Goal: Transaction & Acquisition: Purchase product/service

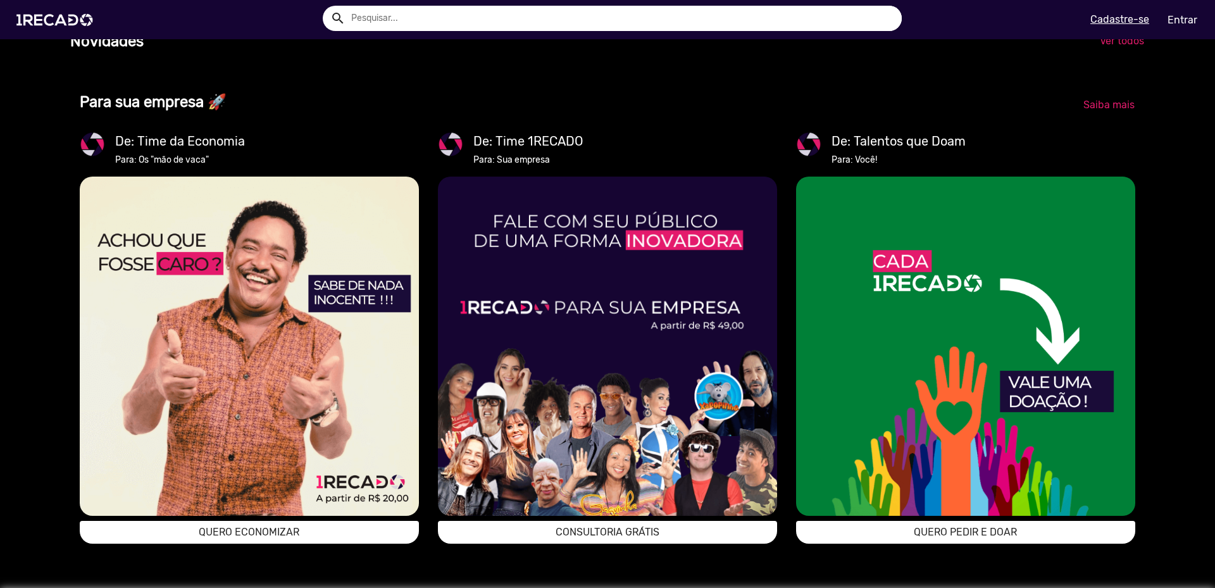
click at [438, 23] on input "text" at bounding box center [622, 18] width 560 height 25
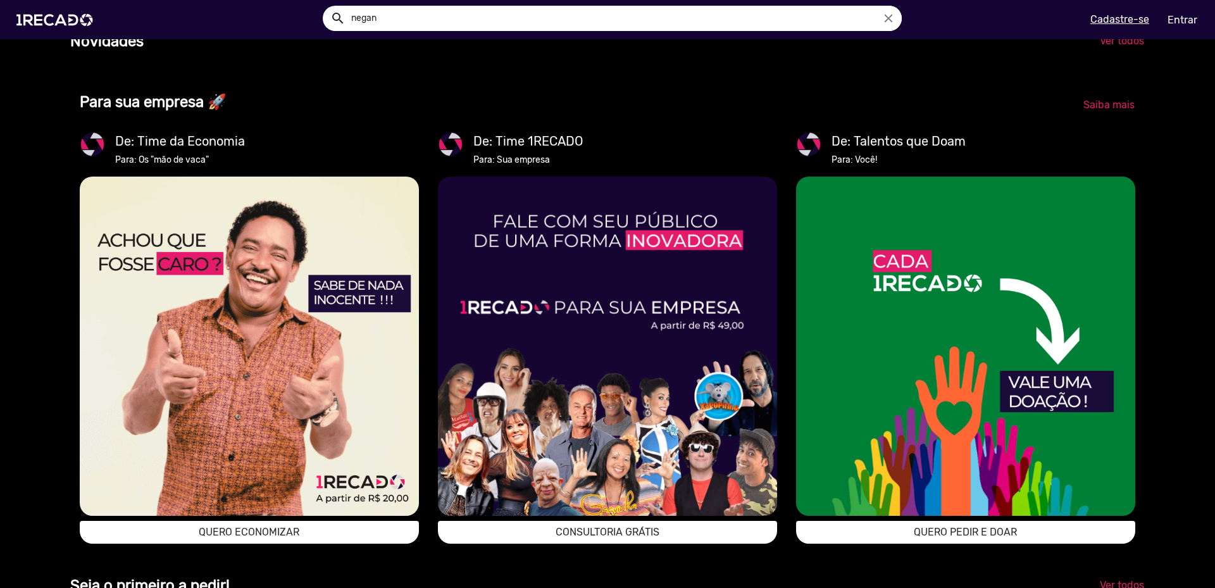
type input "negan"
click at [326, 6] on button "search" at bounding box center [337, 17] width 22 height 22
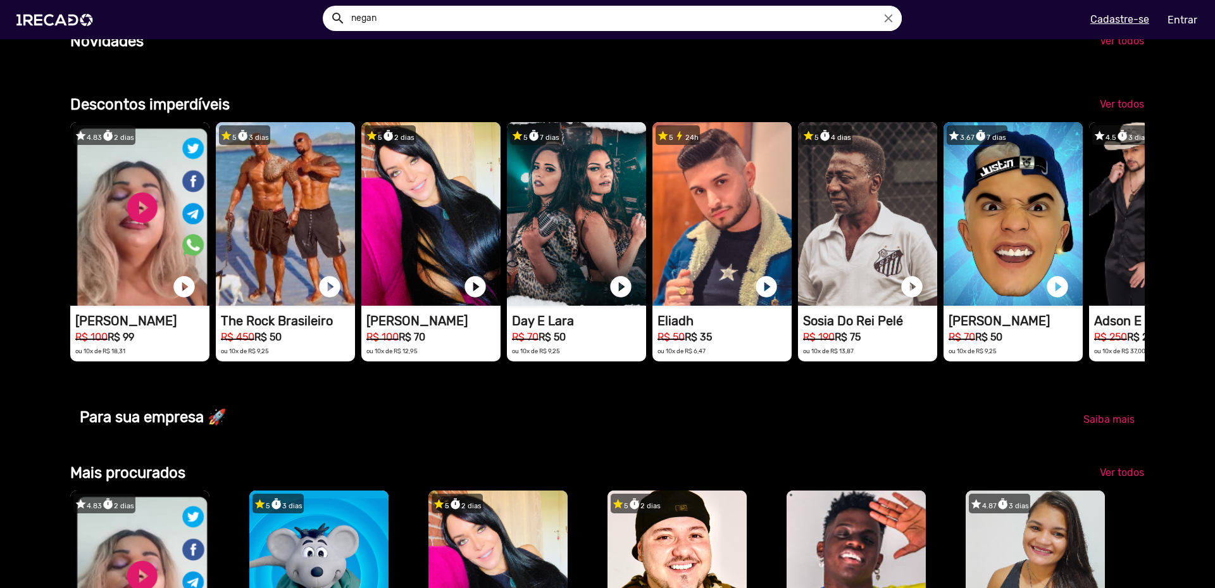
scroll to position [0, 1176]
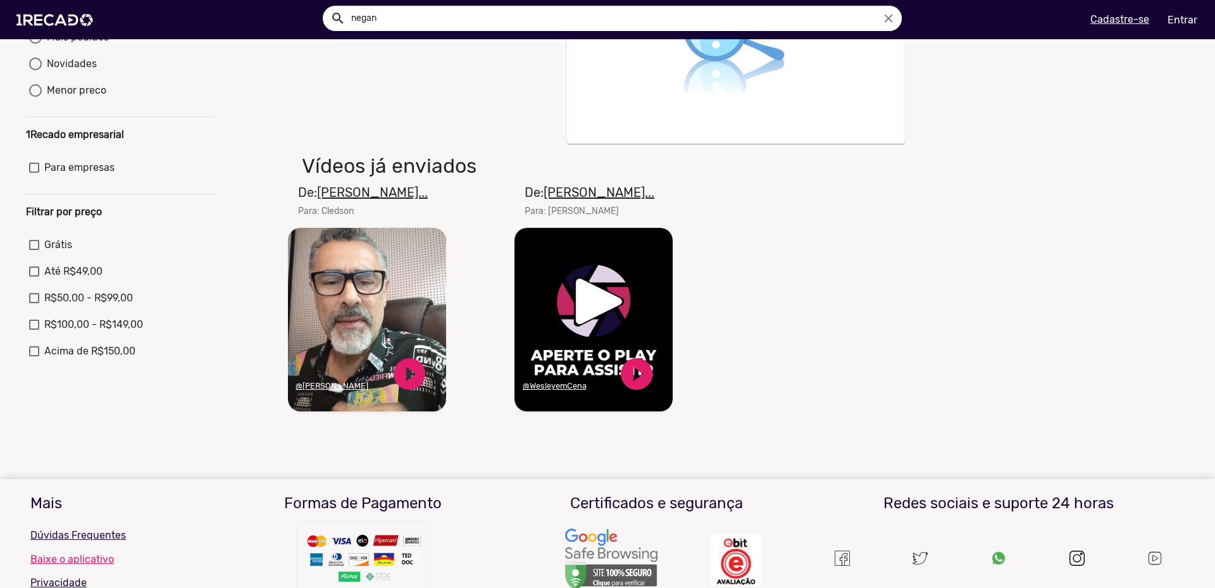
scroll to position [316, 0]
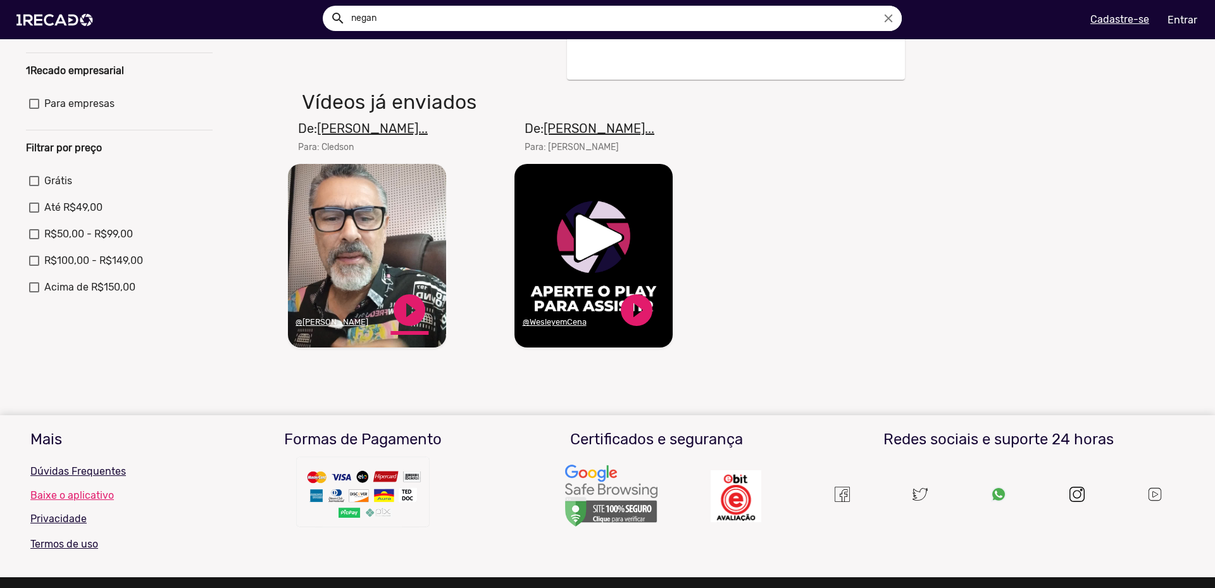
click at [409, 318] on link "play_circle_filled" at bounding box center [409, 310] width 38 height 38
click at [628, 326] on link "play_circle_filled" at bounding box center [637, 310] width 38 height 38
click at [346, 326] on u "@[PERSON_NAME]" at bounding box center [331, 321] width 73 height 9
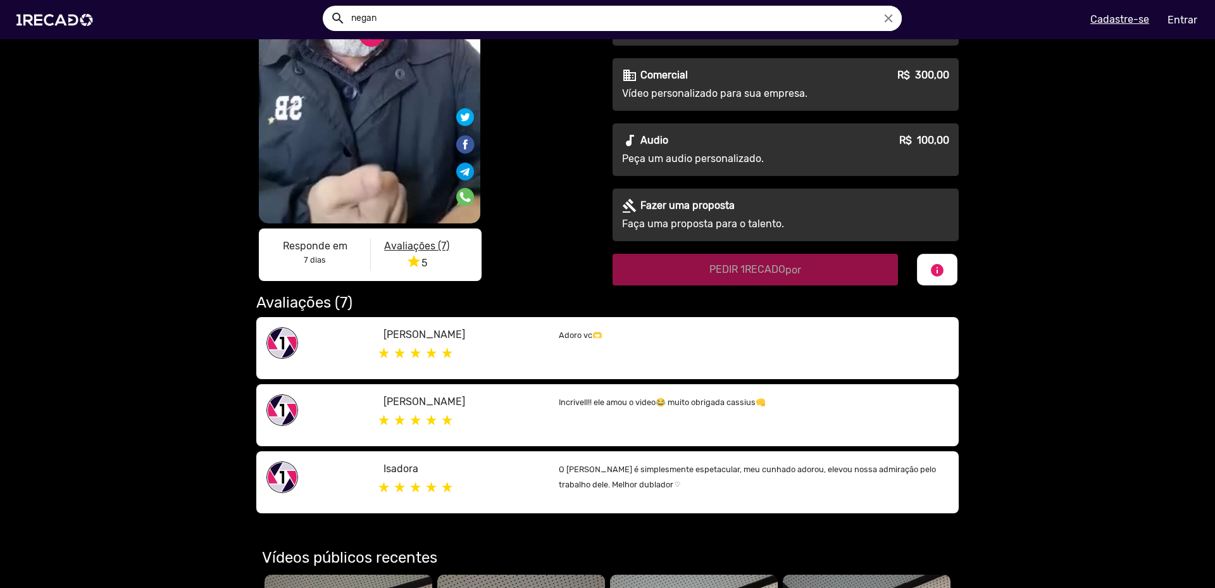
scroll to position [36, 0]
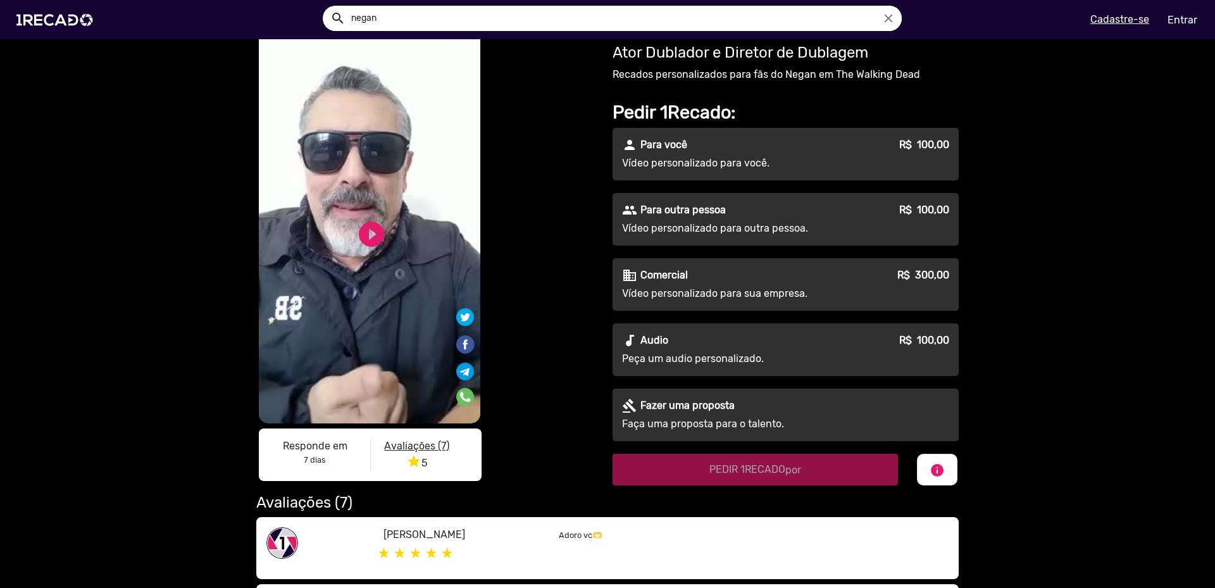
click at [675, 406] on p "Fazer uma proposta" at bounding box center [687, 405] width 94 height 15
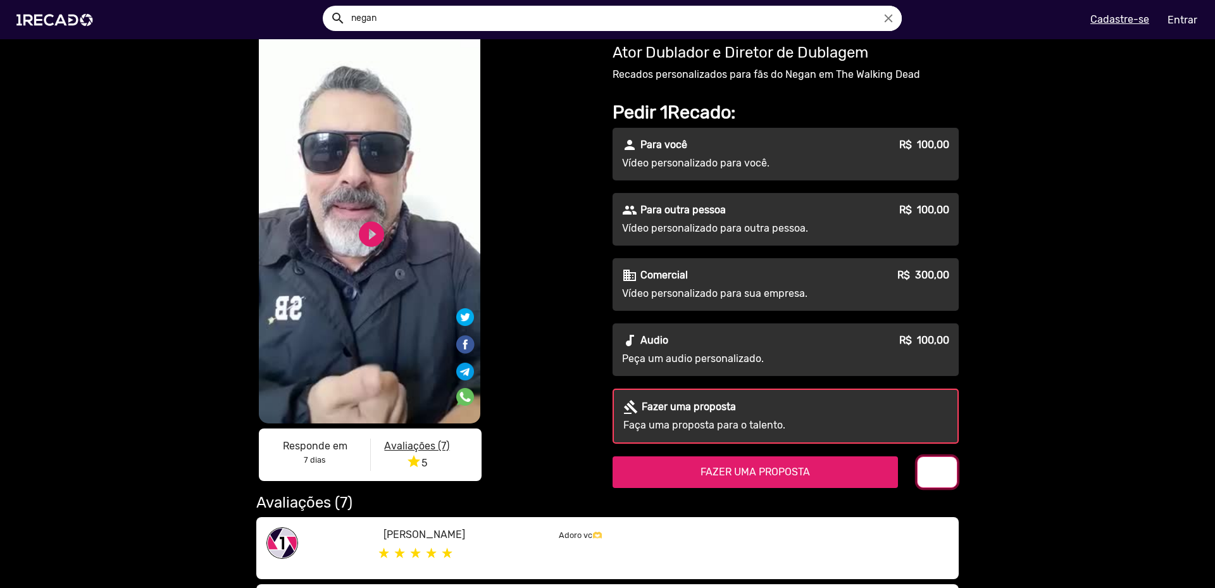
click at [929, 474] on mat-icon "info" at bounding box center [936, 472] width 15 height 15
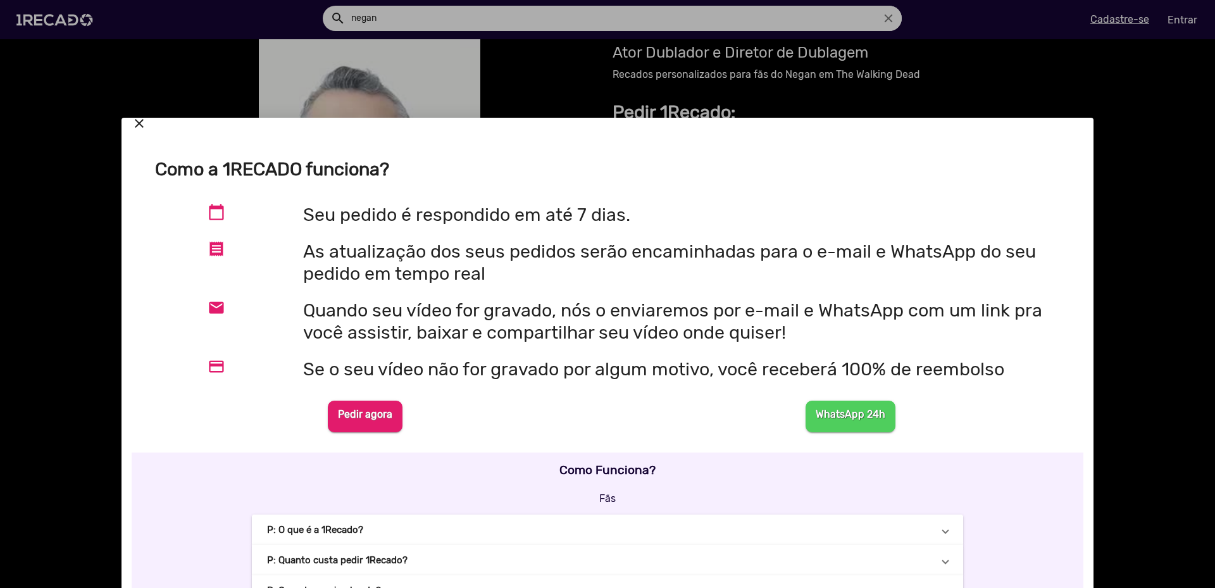
scroll to position [0, 0]
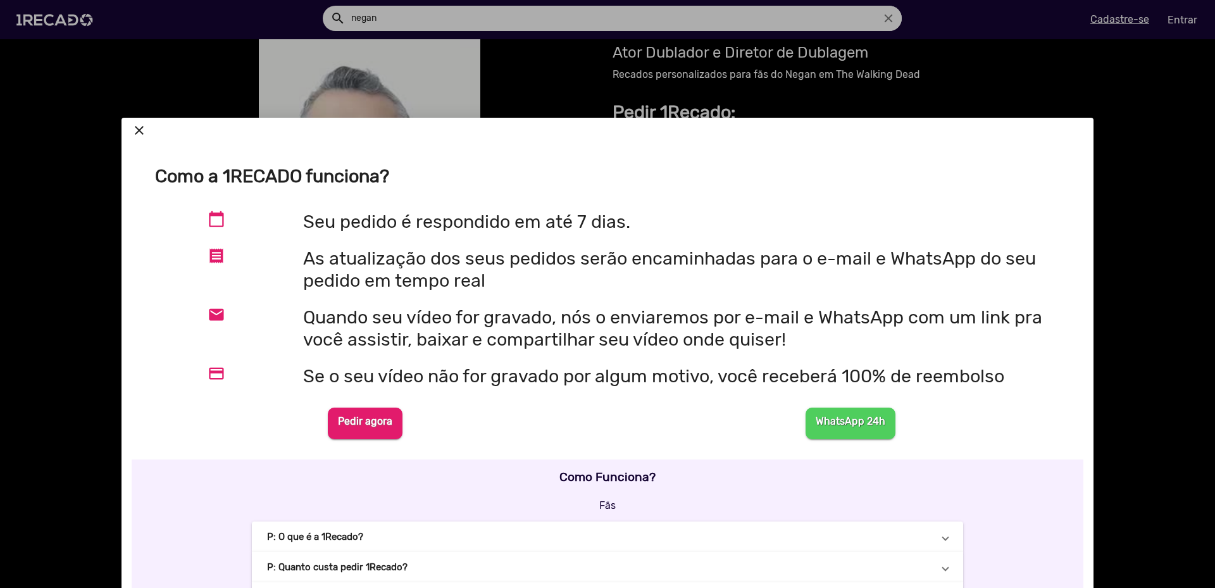
click at [1126, 115] on div at bounding box center [607, 294] width 1215 height 588
